Goal: Task Accomplishment & Management: Use online tool/utility

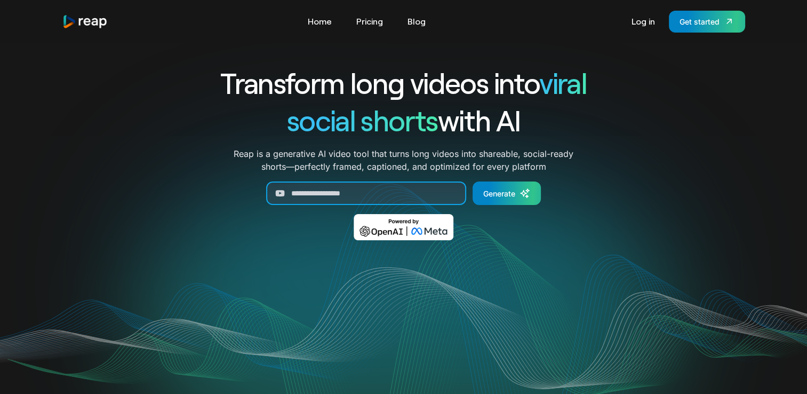
click at [356, 198] on input "Generate Form" at bounding box center [366, 192] width 200 height 23
paste input "**********"
type input "**********"
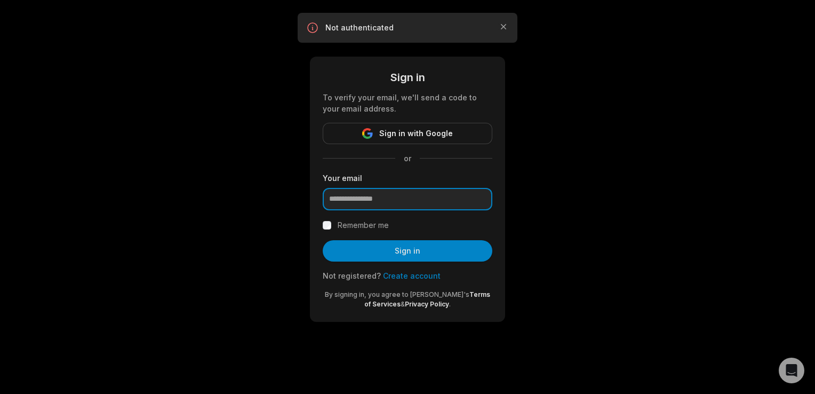
drag, startPoint x: 384, startPoint y: 192, endPoint x: 389, endPoint y: 207, distance: 15.7
click at [389, 207] on input "email" at bounding box center [408, 199] width 170 height 22
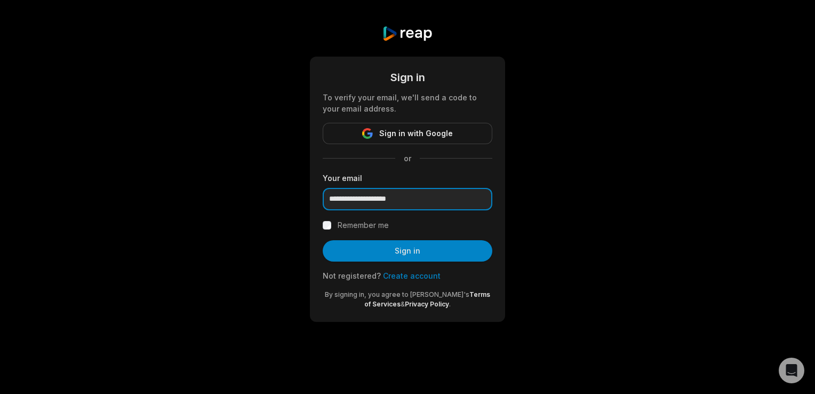
type input "**********"
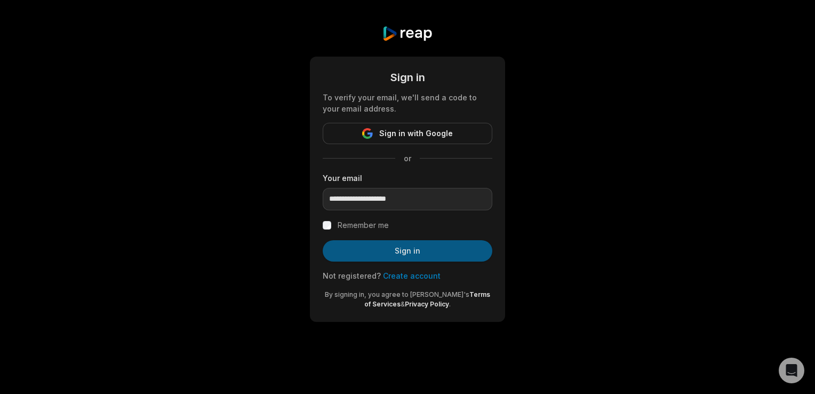
click at [354, 247] on button "Sign in" at bounding box center [408, 250] width 170 height 21
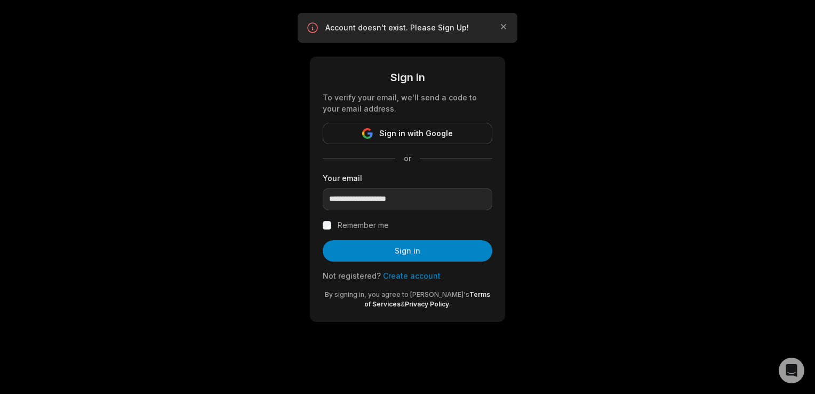
click at [393, 274] on link "Create account" at bounding box center [412, 275] width 58 height 9
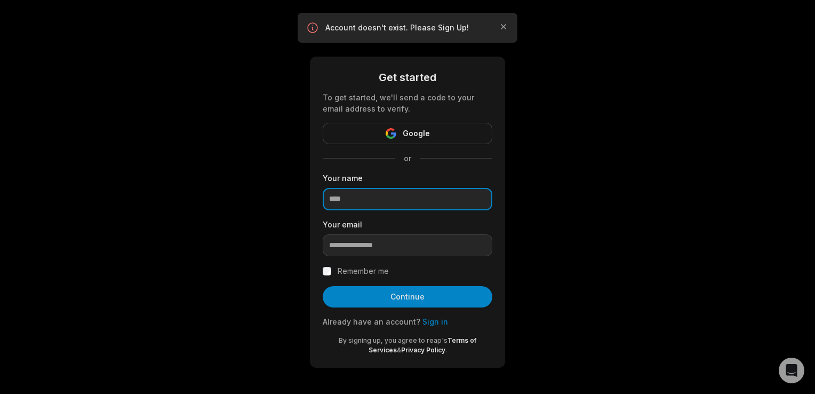
click at [378, 193] on input at bounding box center [408, 199] width 170 height 22
type input "*********"
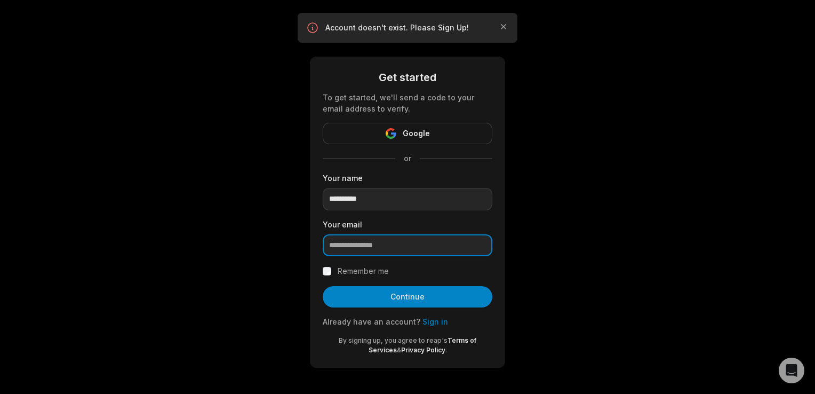
click at [374, 243] on input "email" at bounding box center [408, 245] width 170 height 22
type input "**********"
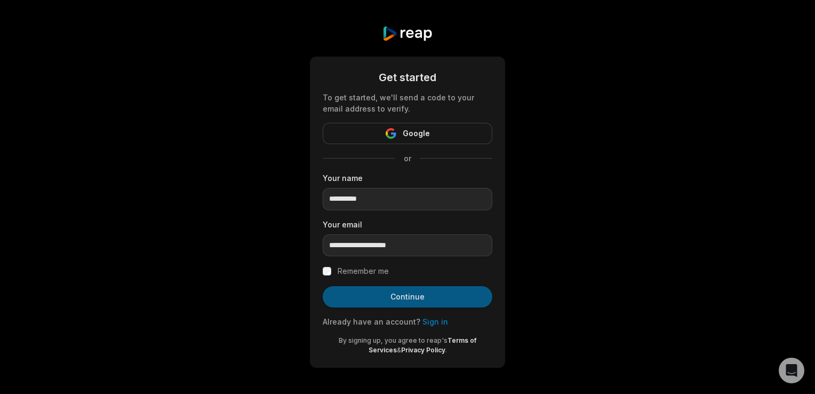
click at [360, 290] on button "Continue" at bounding box center [408, 296] width 170 height 21
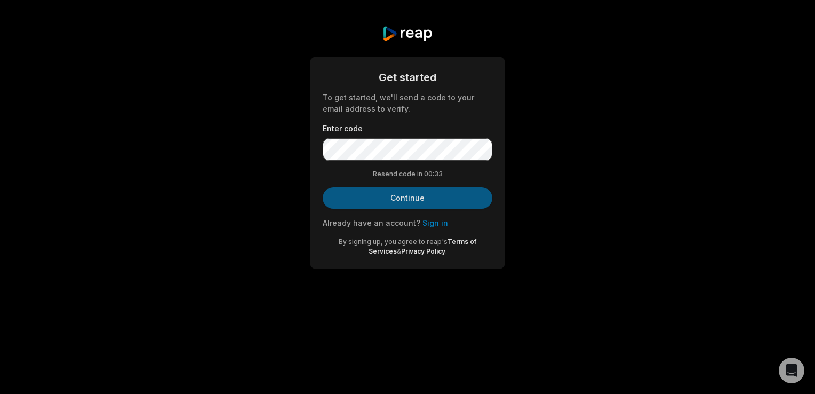
click at [430, 192] on button "Continue" at bounding box center [408, 197] width 170 height 21
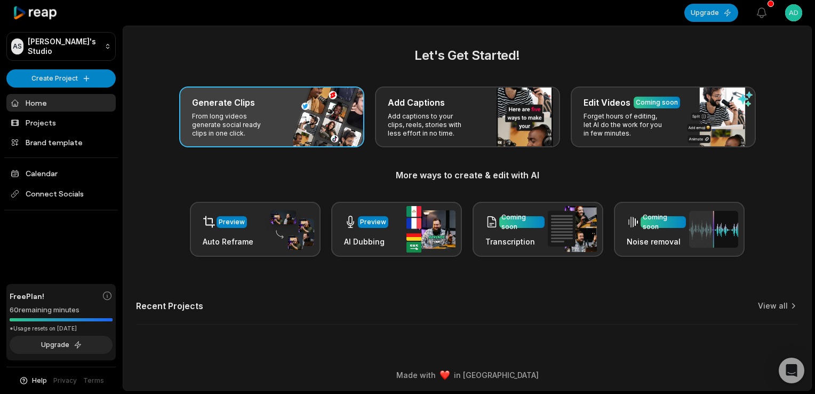
click at [234, 108] on h3 "Generate Clips" at bounding box center [223, 102] width 63 height 13
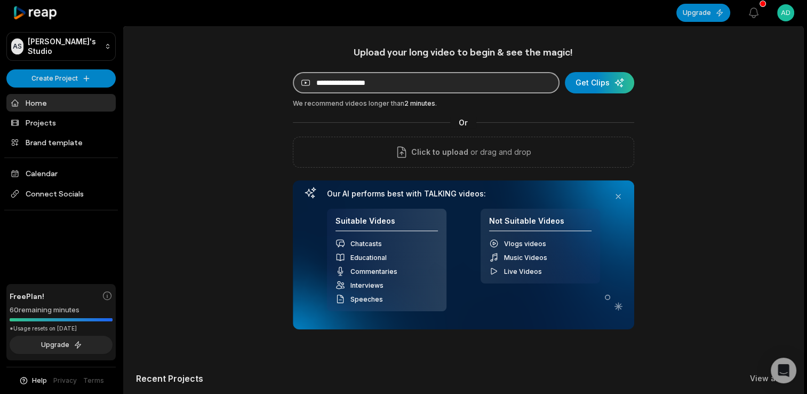
click at [345, 84] on input at bounding box center [426, 82] width 267 height 21
paste input "**********"
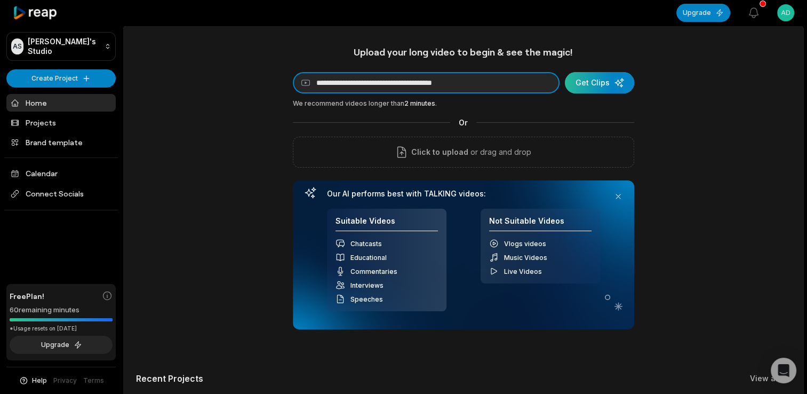
type input "**********"
click at [608, 81] on div "submit" at bounding box center [599, 82] width 69 height 21
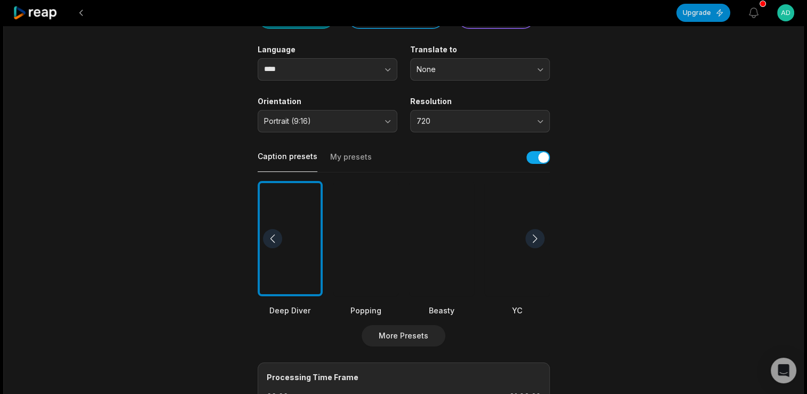
scroll to position [140, 0]
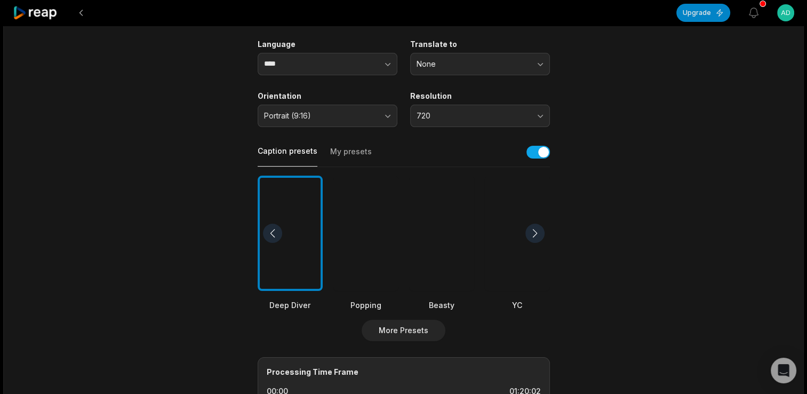
click at [295, 227] on div at bounding box center [290, 234] width 65 height 116
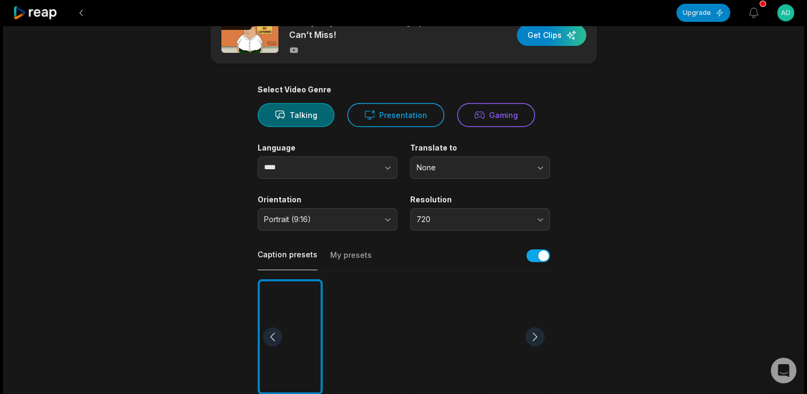
scroll to position [0, 0]
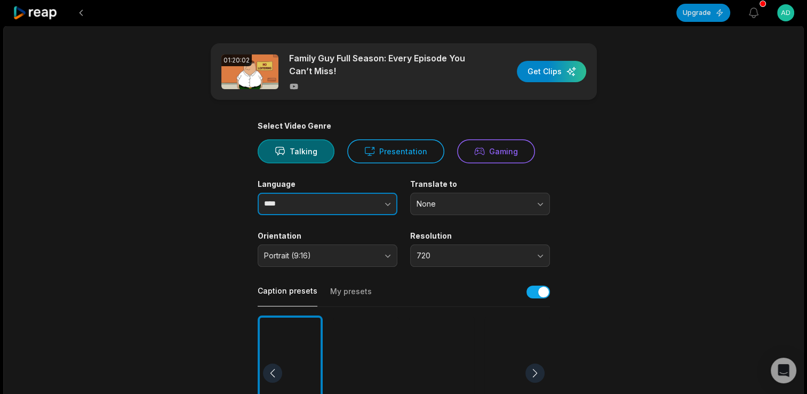
click at [392, 196] on button "button" at bounding box center [366, 204] width 61 height 22
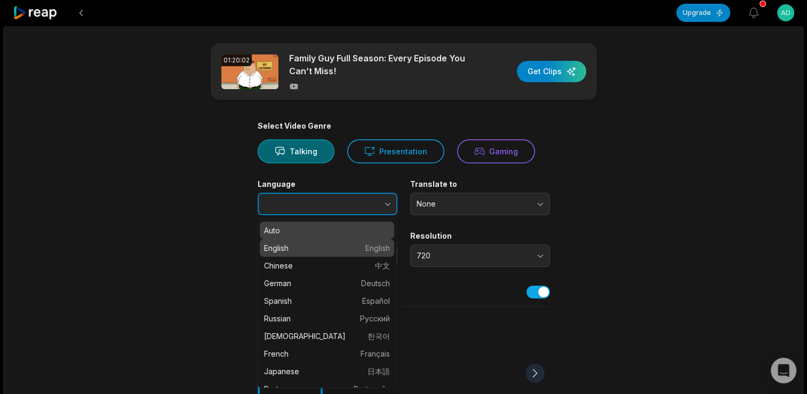
type input "*******"
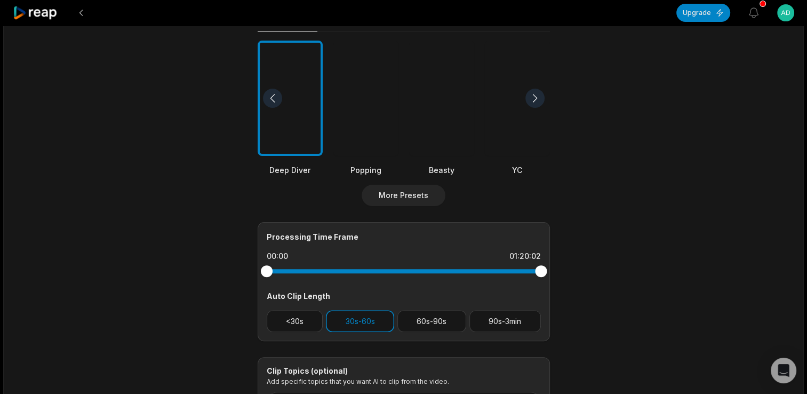
scroll to position [271, 0]
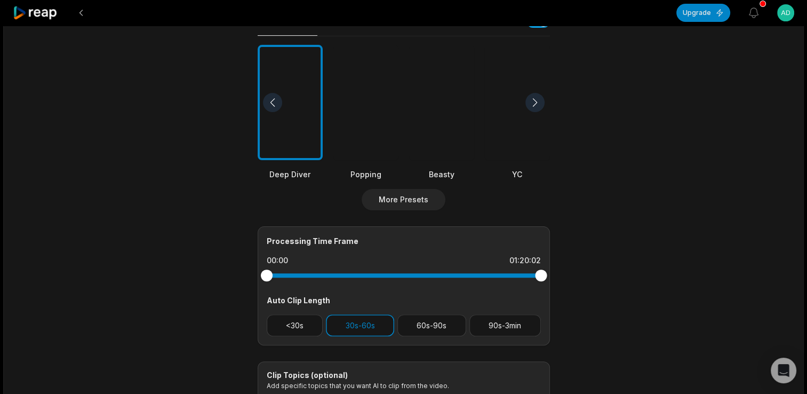
drag, startPoint x: 267, startPoint y: 276, endPoint x: 242, endPoint y: 282, distance: 25.6
click at [242, 282] on main "01:20:02 Family Guy Full Season: Every Episode You Can’t Miss! Get Clips Select…" at bounding box center [404, 100] width 517 height 654
click at [359, 320] on button "30s-60s" at bounding box center [360, 325] width 68 height 22
click at [383, 324] on button "30s-60s" at bounding box center [360, 325] width 68 height 22
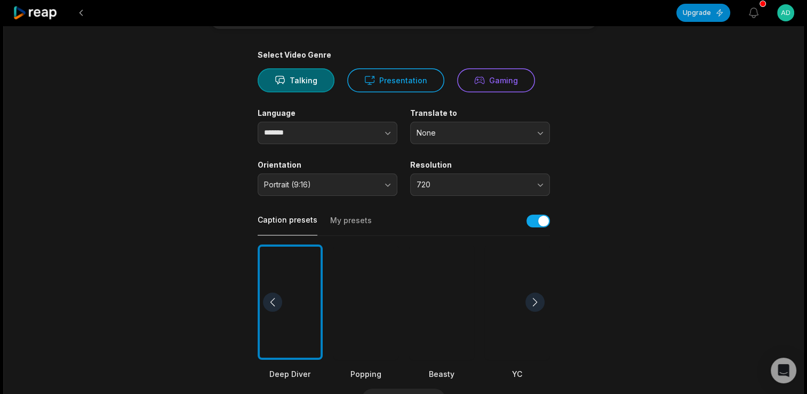
scroll to position [0, 0]
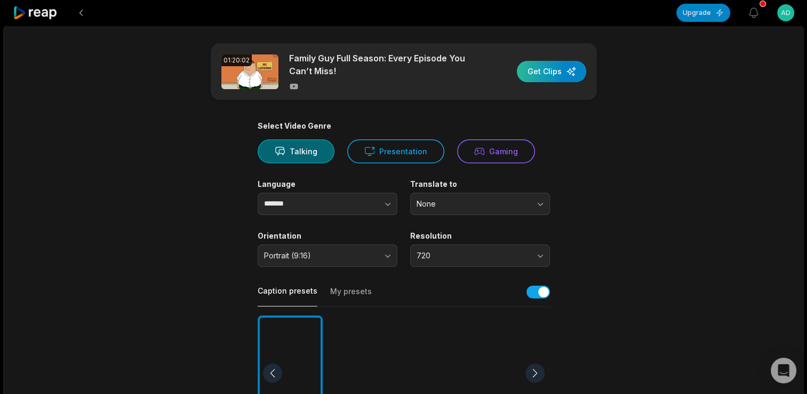
click at [551, 64] on div "button" at bounding box center [551, 71] width 69 height 21
click at [493, 156] on button "Gaming" at bounding box center [496, 151] width 78 height 24
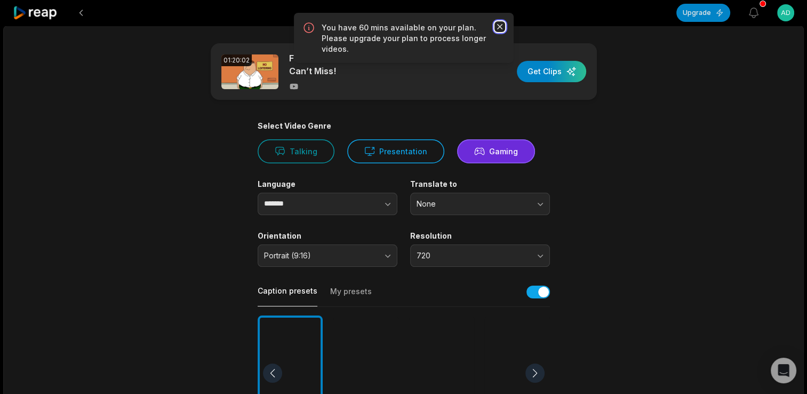
click at [498, 28] on icon "button" at bounding box center [500, 26] width 11 height 11
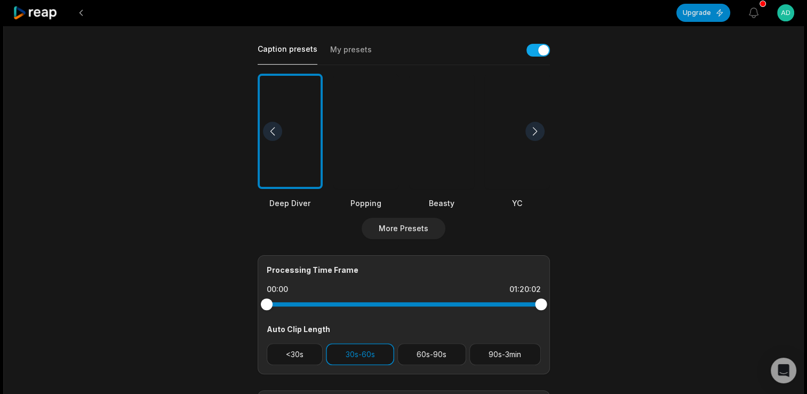
scroll to position [379, 0]
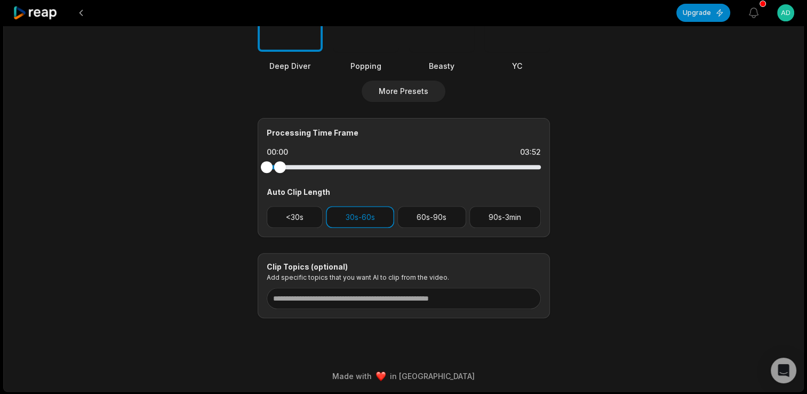
drag, startPoint x: 540, startPoint y: 167, endPoint x: 280, endPoint y: 175, distance: 260.0
click at [280, 175] on div at bounding box center [404, 166] width 274 height 19
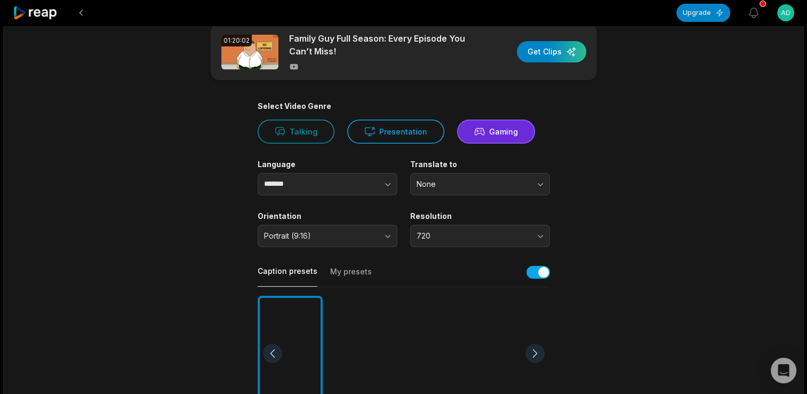
scroll to position [0, 0]
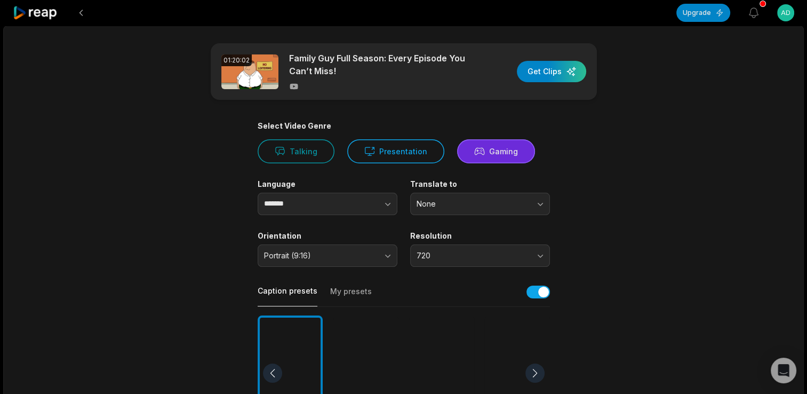
click at [510, 147] on button "Gaming" at bounding box center [496, 151] width 78 height 24
click at [532, 68] on div "button" at bounding box center [551, 71] width 69 height 21
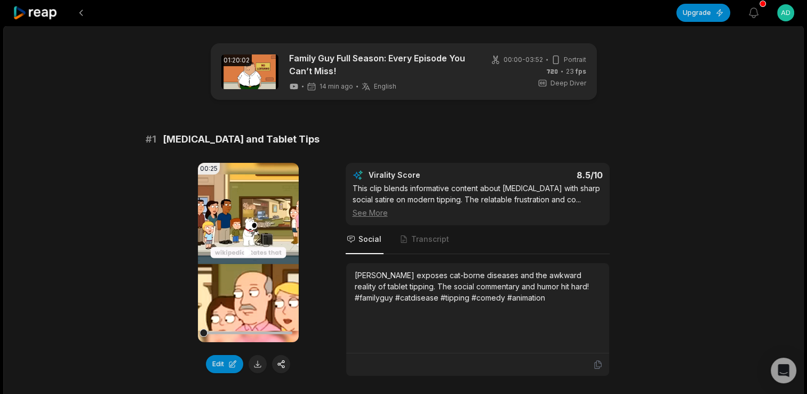
click at [248, 251] on icon at bounding box center [248, 252] width 8 height 9
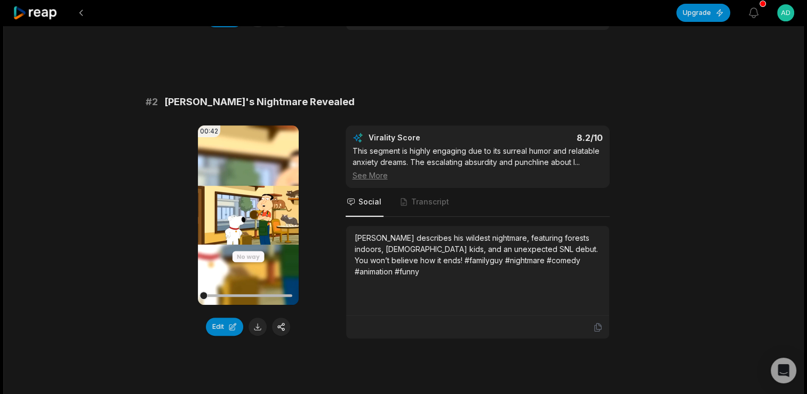
scroll to position [350, 0]
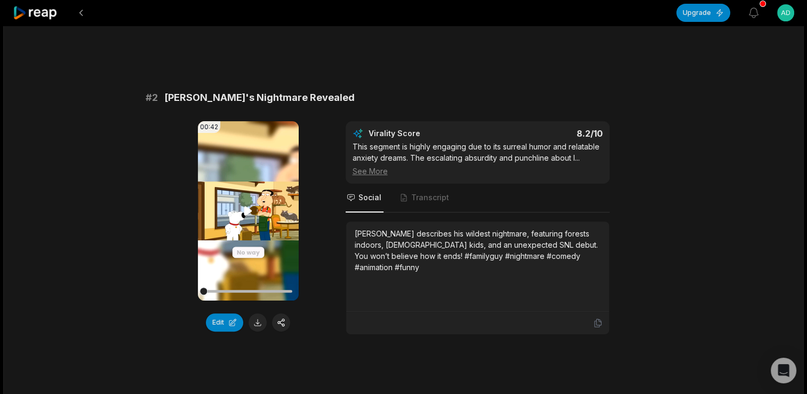
click at [244, 212] on icon at bounding box center [248, 210] width 8 height 9
click at [218, 286] on div at bounding box center [248, 291] width 89 height 19
drag, startPoint x: 223, startPoint y: 287, endPoint x: 234, endPoint y: 287, distance: 10.7
click at [234, 287] on div at bounding box center [248, 291] width 89 height 19
click at [258, 323] on button at bounding box center [258, 322] width 18 height 18
